Goal: Task Accomplishment & Management: Complete application form

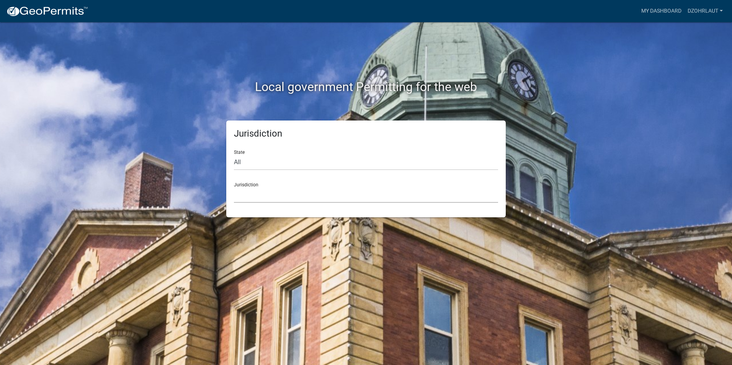
click at [329, 199] on select "Custer County, Colorado Carroll County, Georgia Cook County, Georgia Crawford C…" at bounding box center [366, 195] width 264 height 16
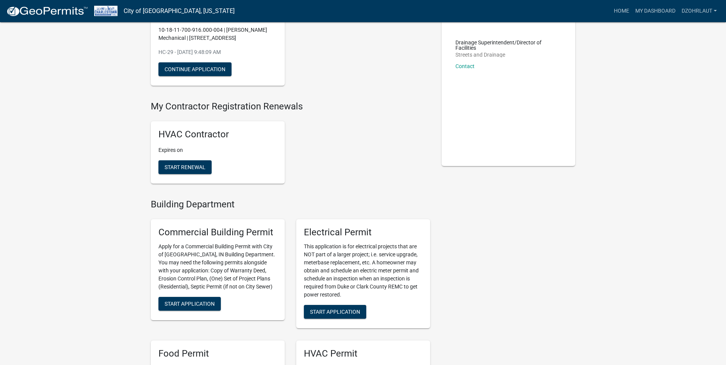
scroll to position [77, 0]
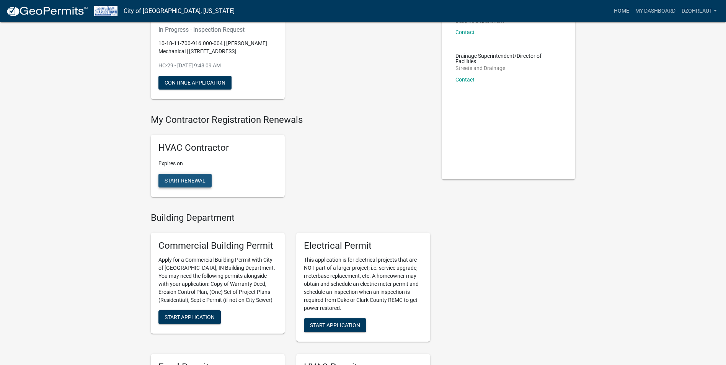
click at [185, 181] on span "Start Renewal" at bounding box center [185, 181] width 41 height 6
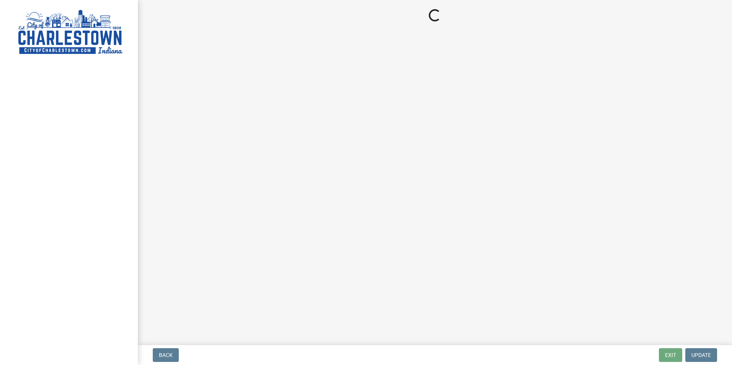
select select "IN"
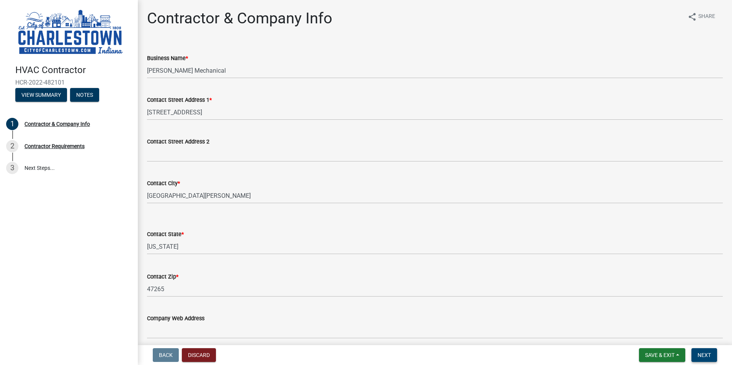
click at [706, 358] on span "Next" at bounding box center [703, 355] width 13 height 6
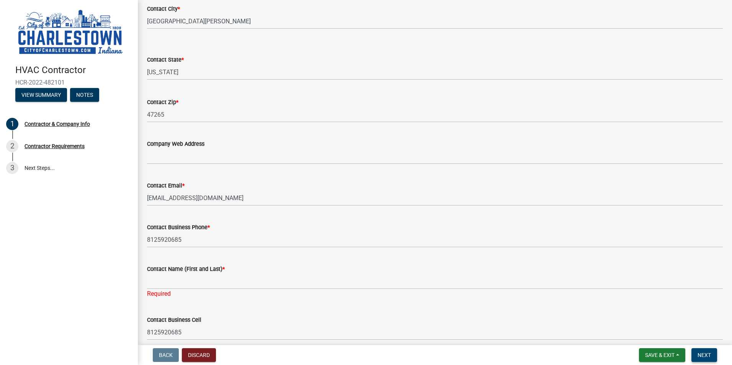
scroll to position [191, 0]
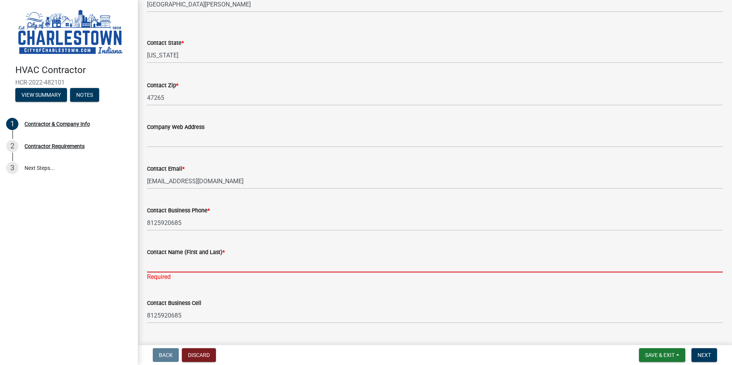
click at [164, 263] on input "Contact Name (First and Last) *" at bounding box center [435, 265] width 576 height 16
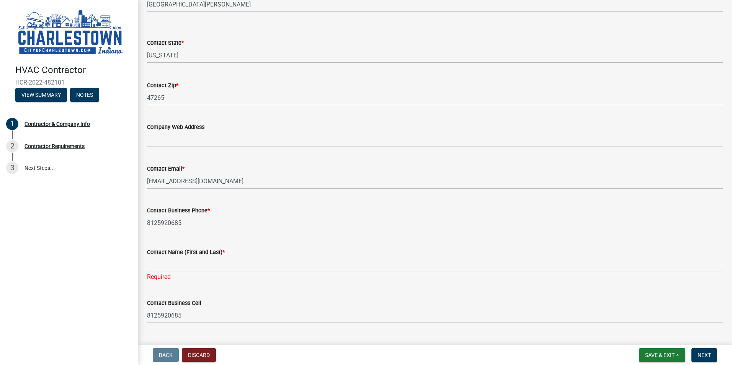
click at [256, 131] on div "Company Web Address" at bounding box center [435, 127] width 576 height 9
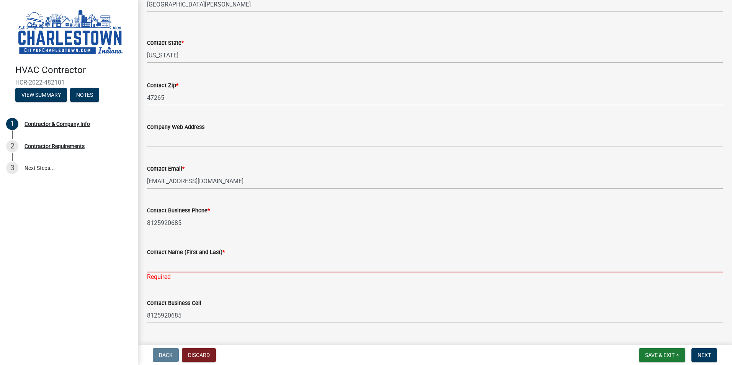
click at [179, 267] on input "Contact Name (First and Last) *" at bounding box center [435, 265] width 576 height 16
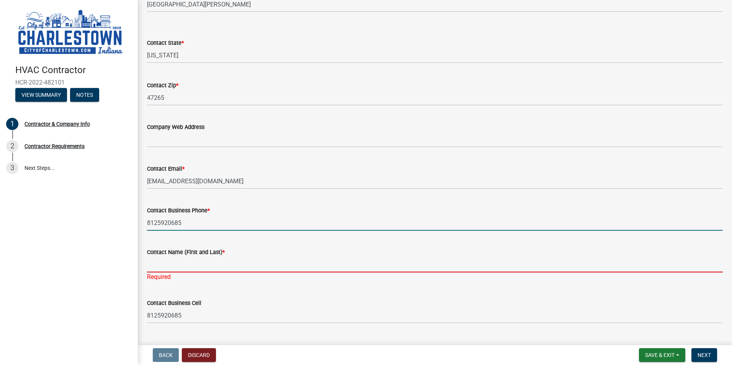
click at [346, 220] on input "8125920685" at bounding box center [435, 223] width 576 height 16
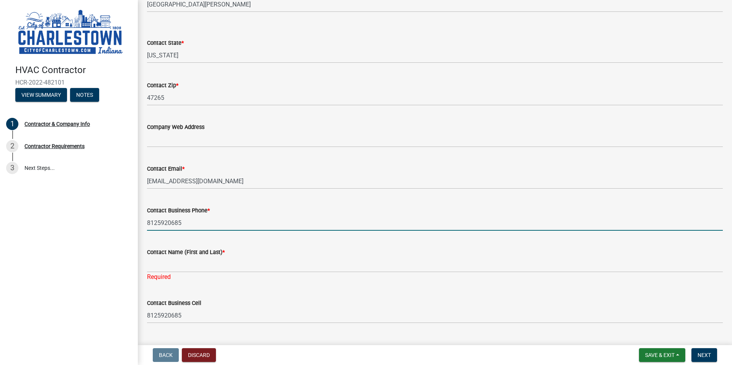
click at [317, 221] on input "8125920685" at bounding box center [435, 223] width 576 height 16
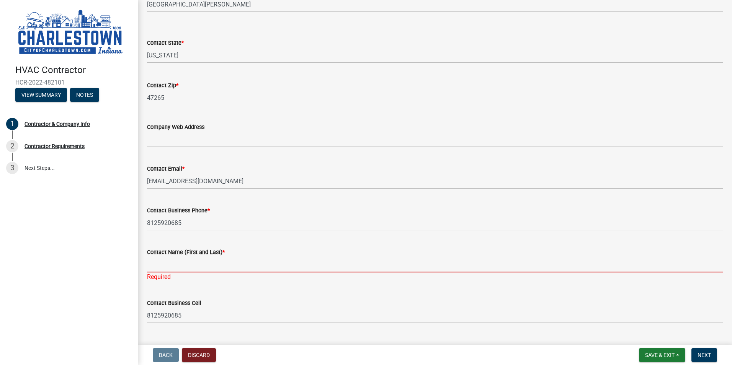
click at [315, 260] on input "Contact Name (First and Last) *" at bounding box center [435, 265] width 576 height 16
click at [162, 262] on input "Contact Name (First and Last) *" at bounding box center [435, 265] width 576 height 16
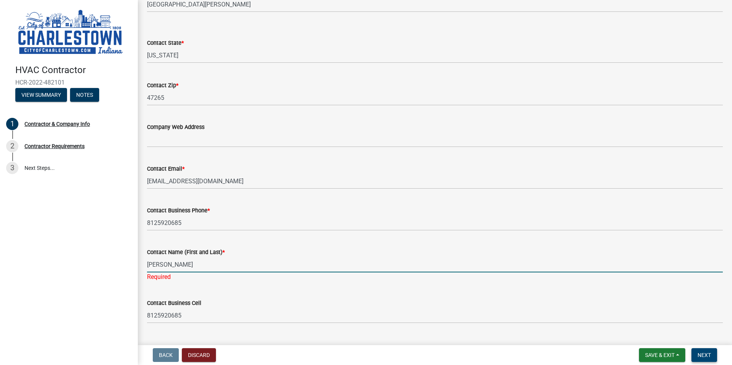
type input "[PERSON_NAME]"
click at [708, 358] on span "Next" at bounding box center [703, 355] width 13 height 6
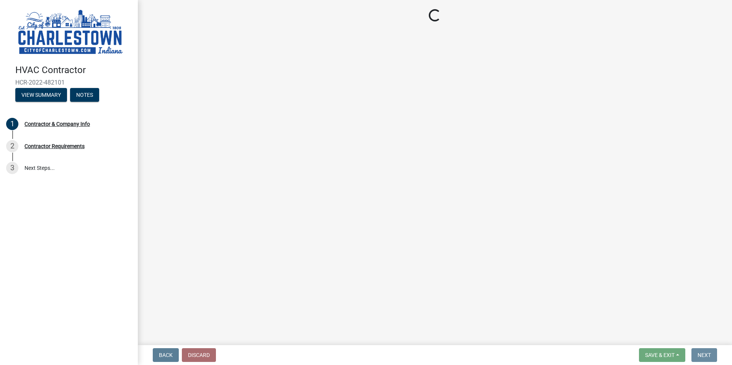
scroll to position [0, 0]
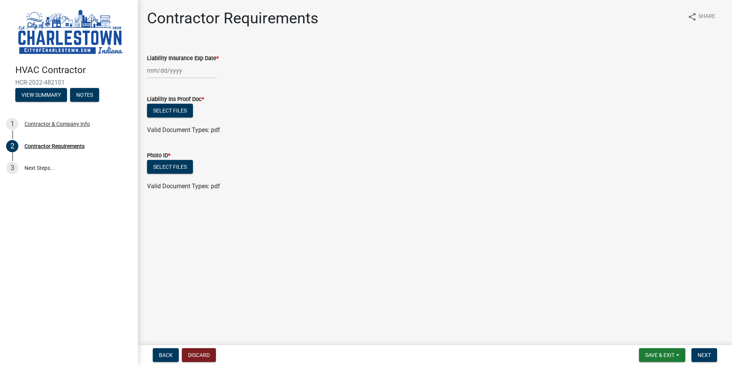
click at [155, 72] on div at bounding box center [182, 71] width 70 height 16
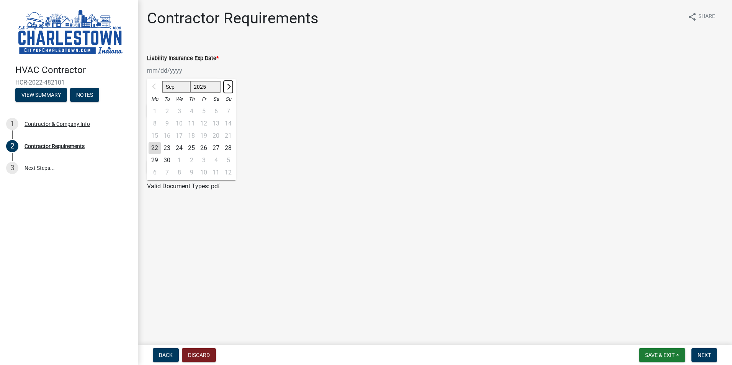
click at [227, 87] on span "Next month" at bounding box center [228, 87] width 6 height 6
select select "1"
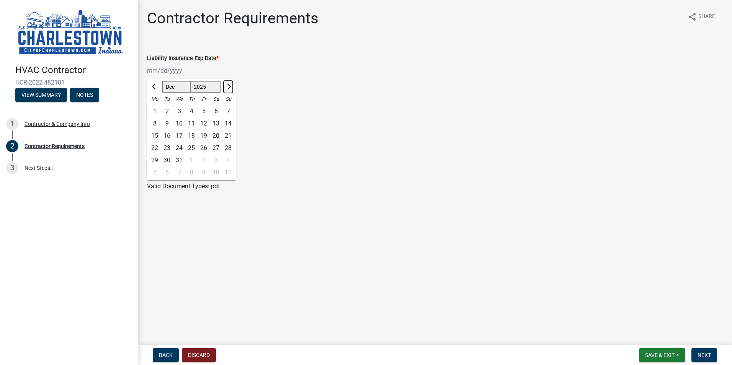
select select "2026"
click at [227, 87] on span "Next month" at bounding box center [228, 87] width 6 height 6
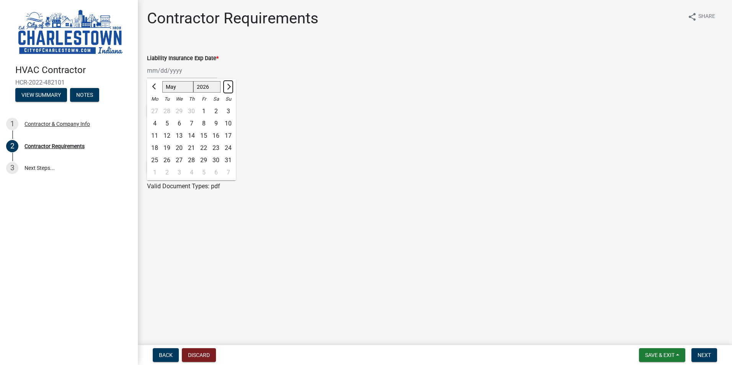
click at [227, 87] on span "Next month" at bounding box center [228, 87] width 6 height 6
click at [155, 87] on span "Previous month" at bounding box center [155, 87] width 6 height 6
select select "5"
click at [201, 111] on div "1" at bounding box center [204, 111] width 12 height 12
type input "05/01/2026"
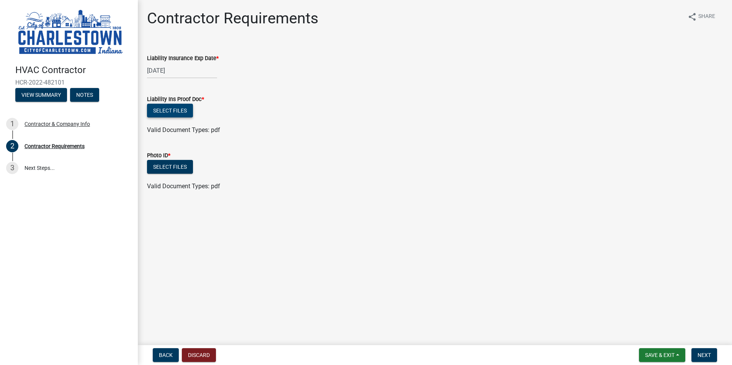
click at [168, 107] on button "Select files" at bounding box center [170, 111] width 46 height 14
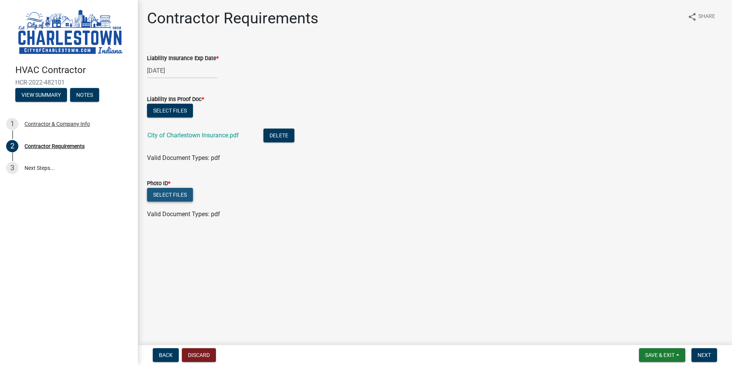
click at [167, 195] on button "Select files" at bounding box center [170, 195] width 46 height 14
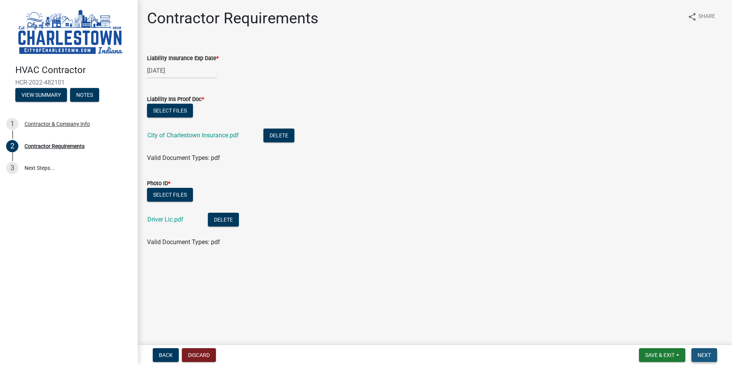
click at [701, 354] on span "Next" at bounding box center [703, 355] width 13 height 6
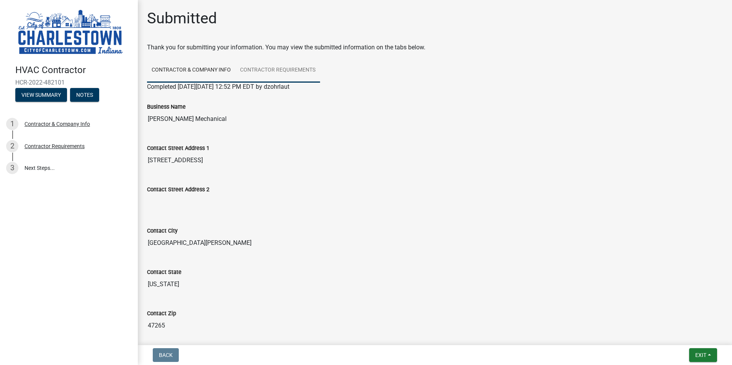
click at [282, 68] on link "Contractor Requirements" at bounding box center [277, 70] width 85 height 25
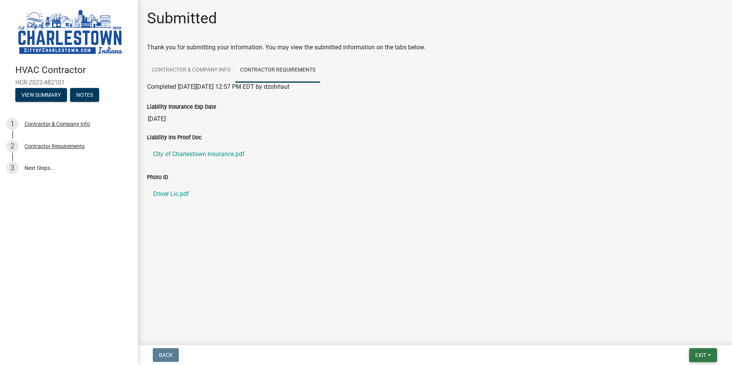
click at [707, 356] on button "Exit" at bounding box center [703, 355] width 28 height 14
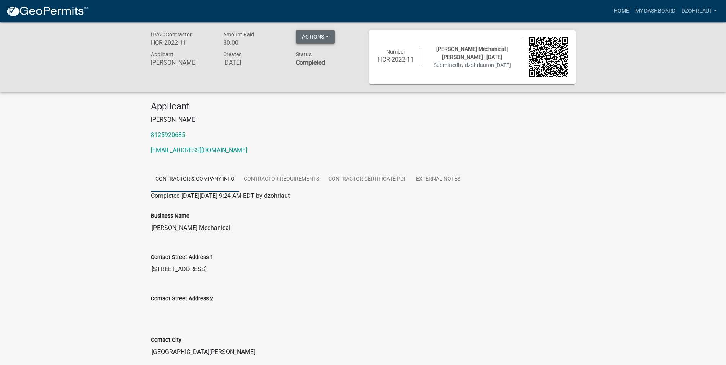
click at [328, 38] on button "Actions" at bounding box center [315, 37] width 39 height 14
click at [247, 38] on span "Amount Paid" at bounding box center [238, 34] width 31 height 6
click at [281, 175] on link "Contractor Requirements" at bounding box center [281, 179] width 85 height 25
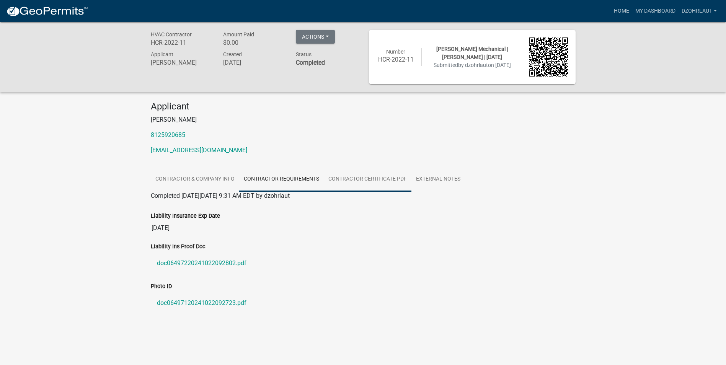
click at [362, 178] on link "Contractor Certificate PDF" at bounding box center [368, 179] width 88 height 25
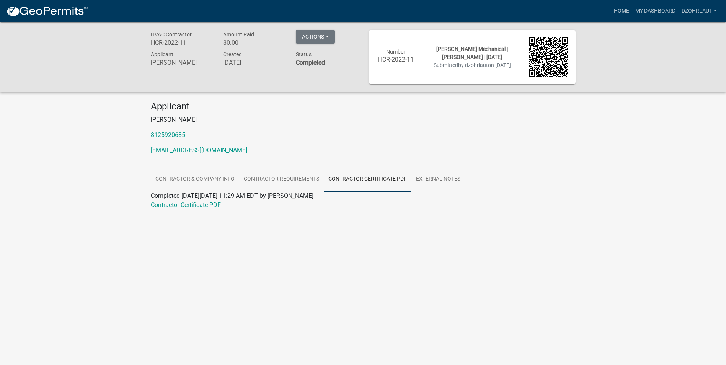
click at [20, 15] on img at bounding box center [47, 11] width 82 height 11
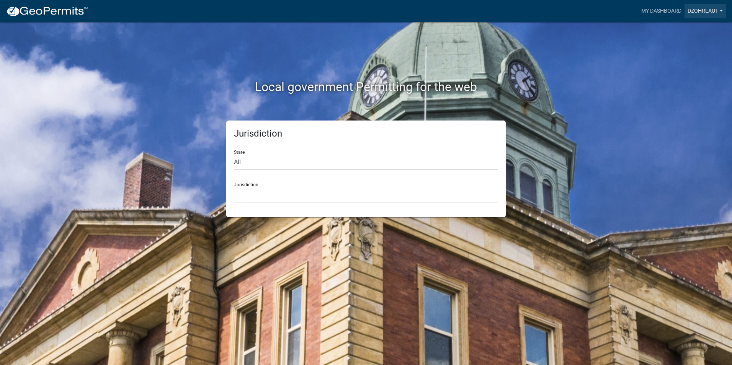
click at [718, 11] on link "dzohrlaut" at bounding box center [704, 11] width 41 height 15
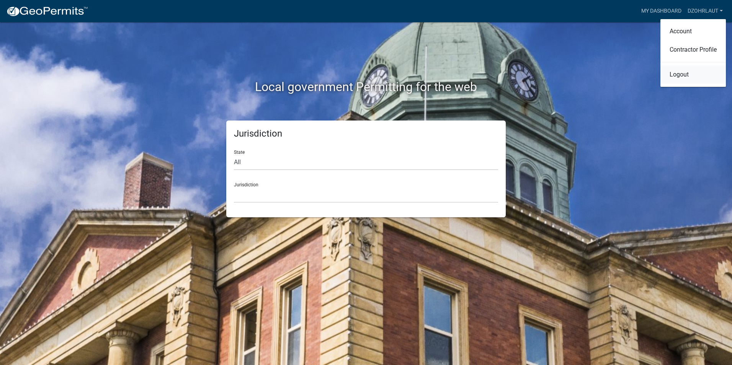
click at [683, 72] on link "Logout" at bounding box center [692, 74] width 65 height 18
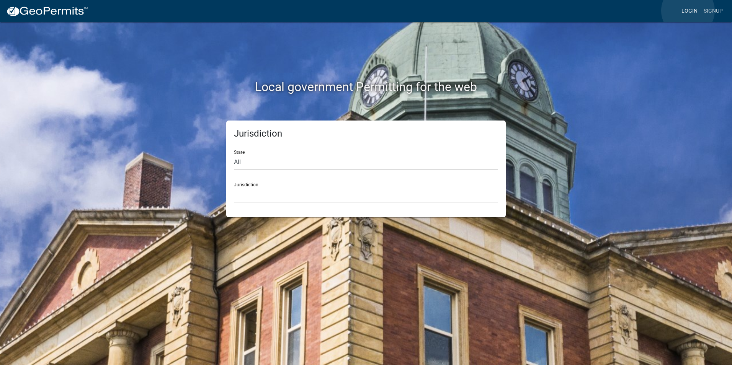
click at [688, 11] on link "Login" at bounding box center [689, 11] width 22 height 15
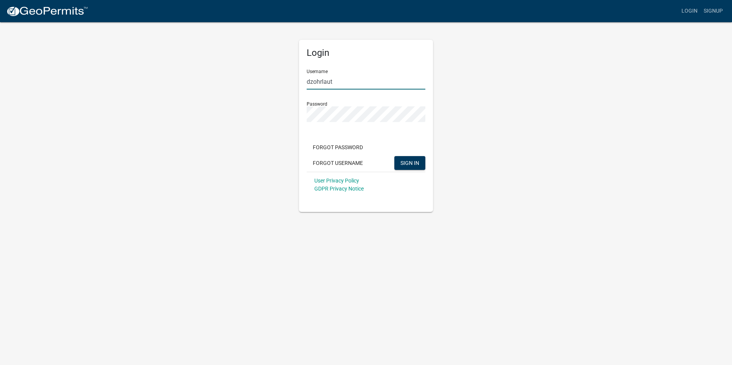
click at [341, 80] on input "dzohrlaut" at bounding box center [366, 82] width 119 height 16
drag, startPoint x: 341, startPoint y: 80, endPoint x: 298, endPoint y: 80, distance: 43.3
click at [298, 80] on div "Login Username dzohrlaut Password Forgot Password Forgot Username SIGN IN User …" at bounding box center [365, 116] width 145 height 191
type input "dougz"
click at [407, 162] on span "SIGN IN" at bounding box center [409, 163] width 19 height 6
